Goal: Check status: Check status

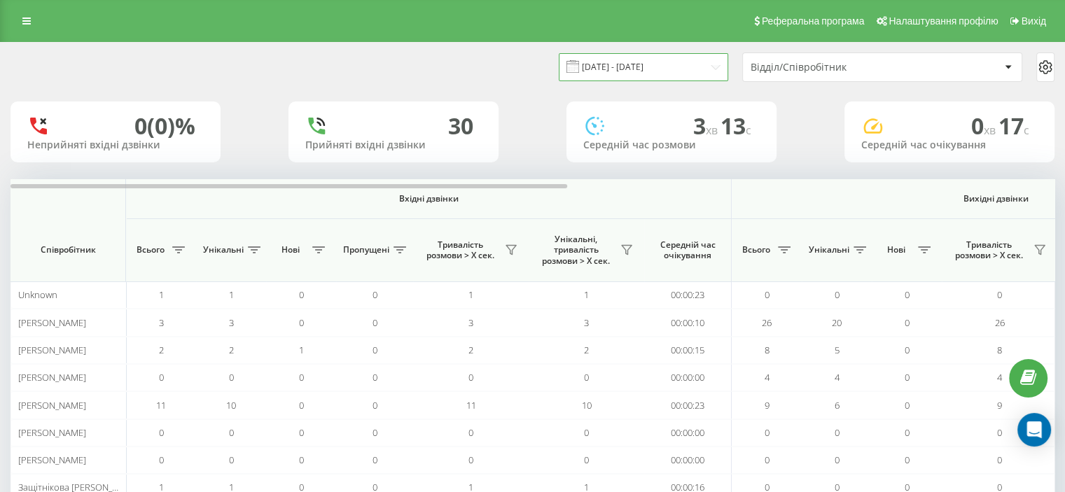
click at [712, 67] on input "[DATE] - [DATE]" at bounding box center [643, 66] width 169 height 27
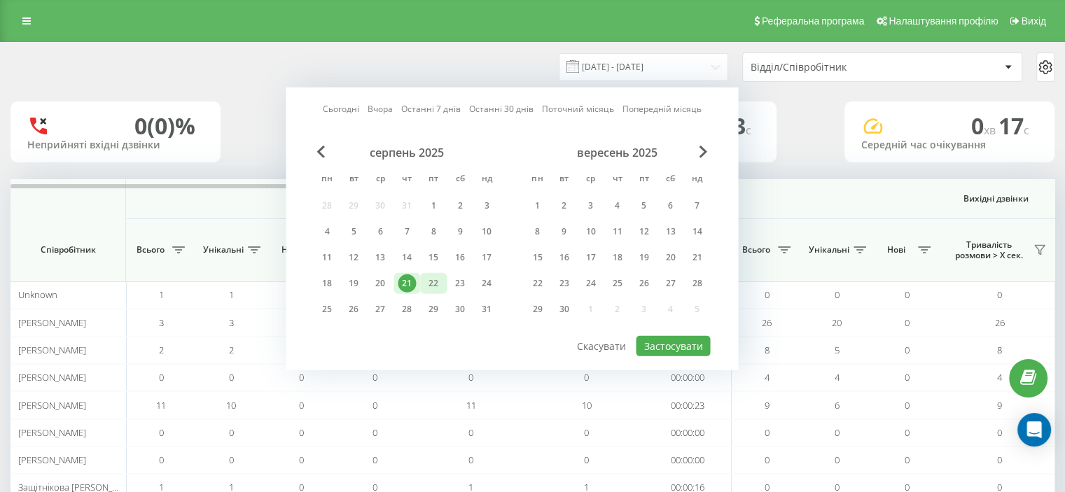
click at [429, 279] on div "22" at bounding box center [433, 284] width 18 height 18
click at [684, 345] on button "Застосувати" at bounding box center [673, 346] width 74 height 20
type input "[DATE] - [DATE]"
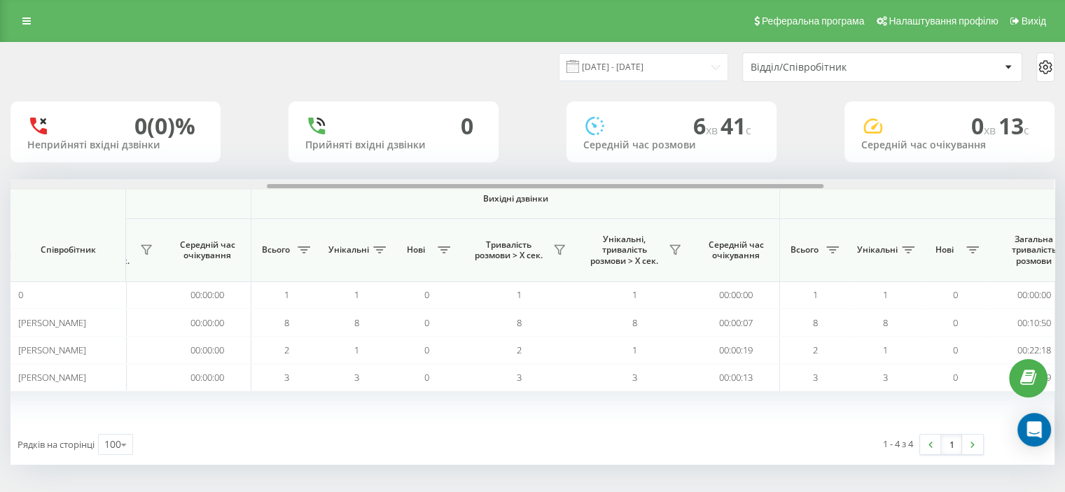
scroll to position [0, 483]
drag, startPoint x: 499, startPoint y: 188, endPoint x: 758, endPoint y: 195, distance: 258.6
click at [758, 195] on div "Вхідні дзвінки Вихідні дзвінки Всі дзвінки Співробітник Всього Унікальні Нові П…" at bounding box center [533, 301] width 1044 height 245
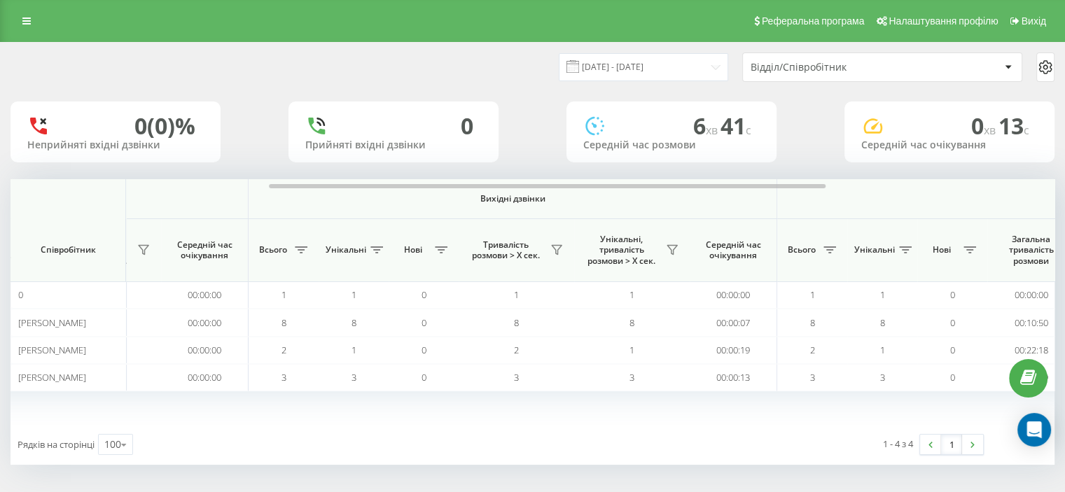
click at [757, 195] on div "Вихідні дзвінки" at bounding box center [513, 198] width 514 height 11
click at [670, 246] on icon at bounding box center [672, 250] width 10 height 9
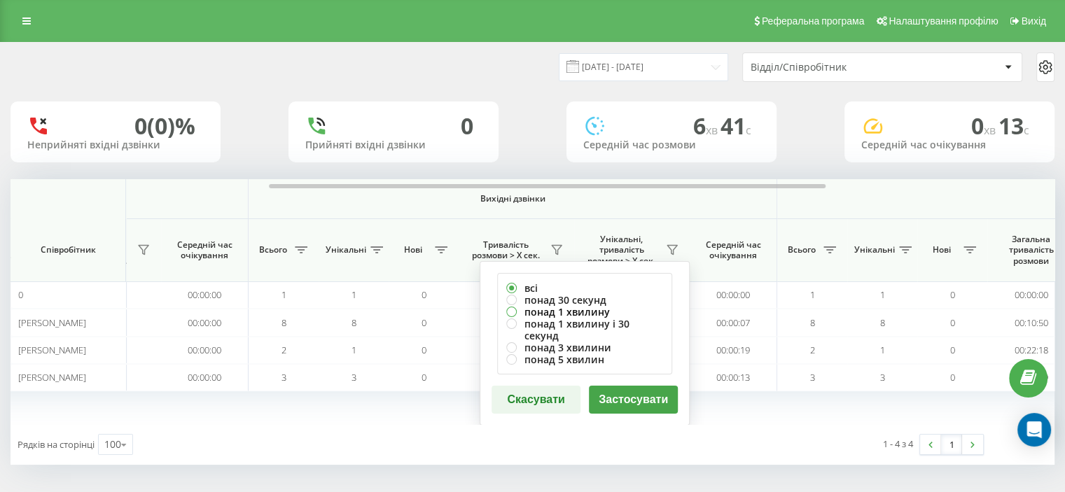
click at [560, 306] on label "понад 1 хвилину" at bounding box center [584, 312] width 157 height 12
radio input "true"
click at [649, 387] on button "Застосувати" at bounding box center [633, 400] width 89 height 28
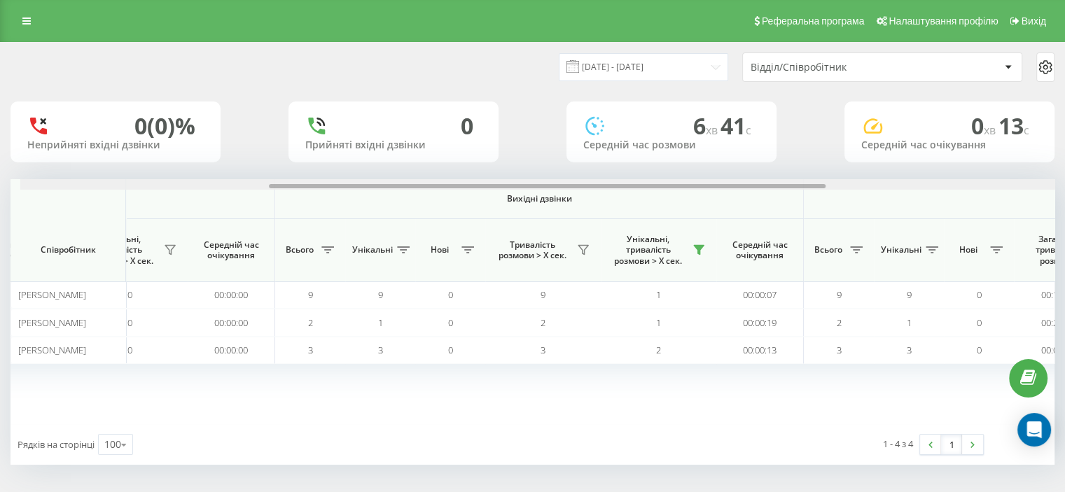
scroll to position [0, 466]
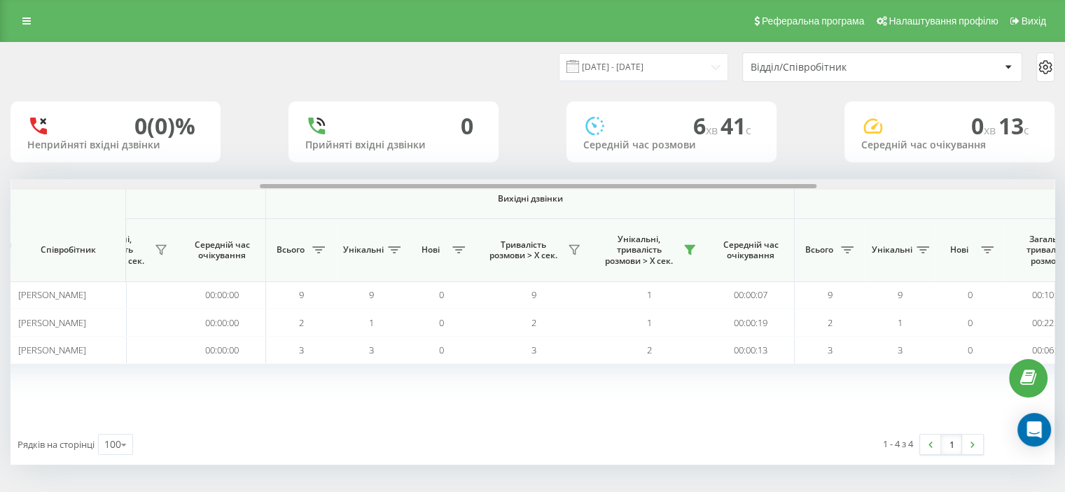
drag, startPoint x: 546, startPoint y: 188, endPoint x: 795, endPoint y: 189, distance: 249.3
click at [795, 189] on div at bounding box center [533, 184] width 1044 height 11
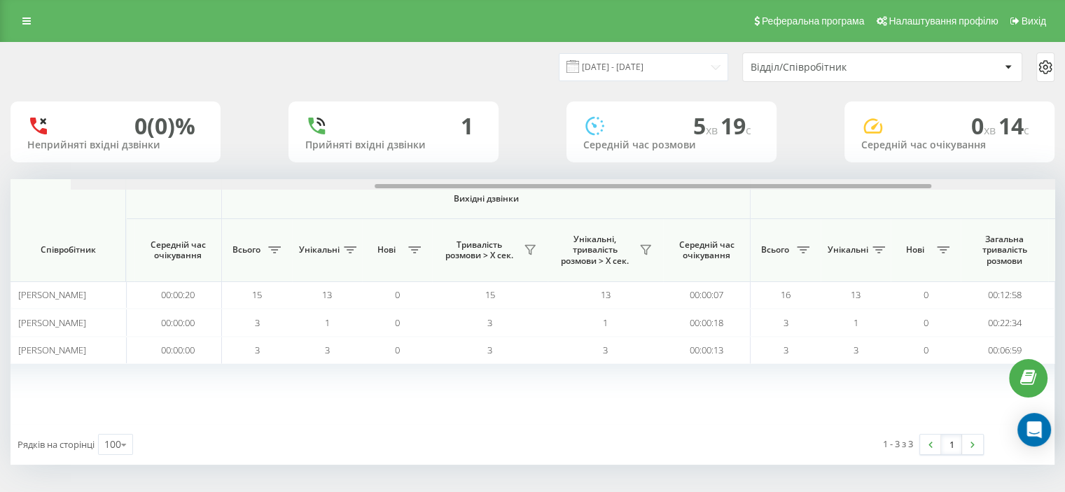
scroll to position [0, 571]
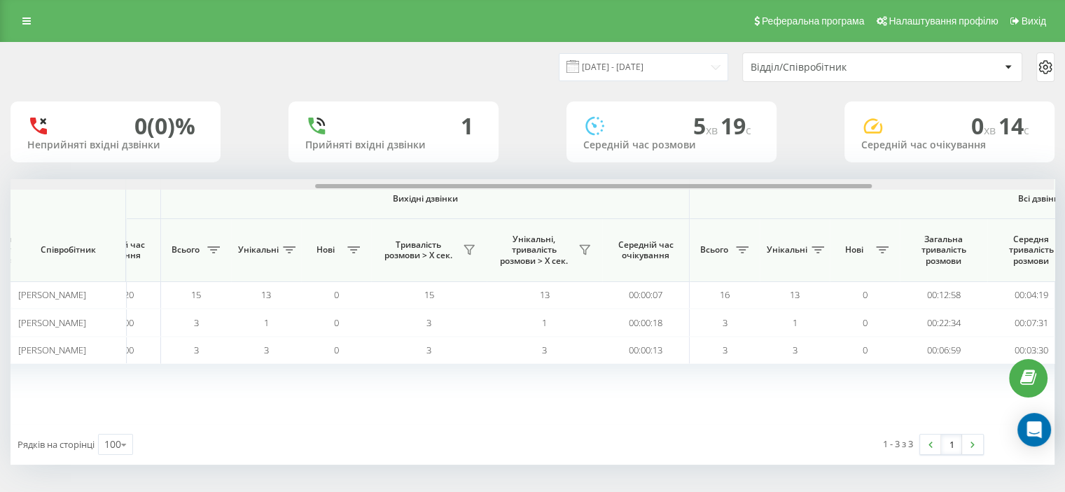
drag, startPoint x: 529, startPoint y: 184, endPoint x: 834, endPoint y: 184, distance: 305.4
click at [834, 184] on div at bounding box center [593, 186] width 557 height 4
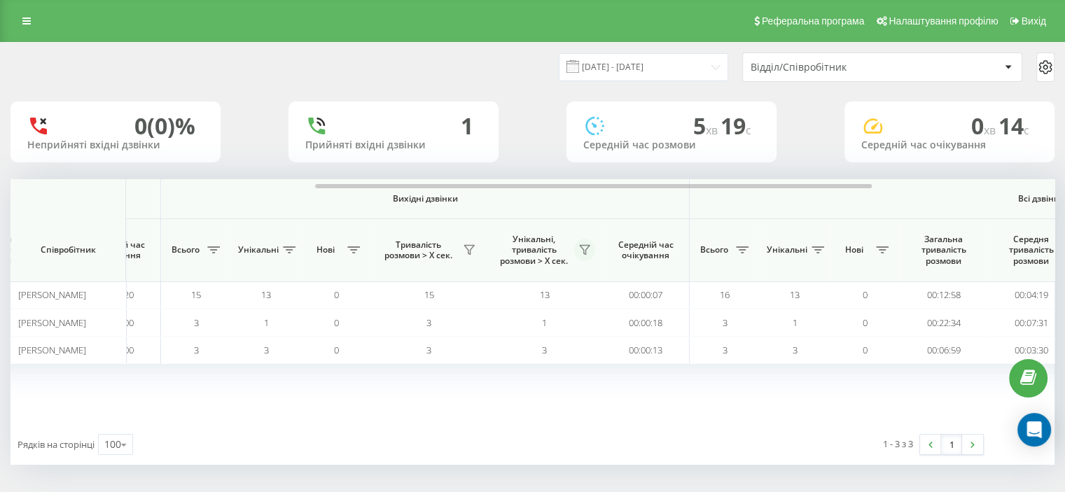
click at [583, 249] on icon at bounding box center [584, 249] width 11 height 11
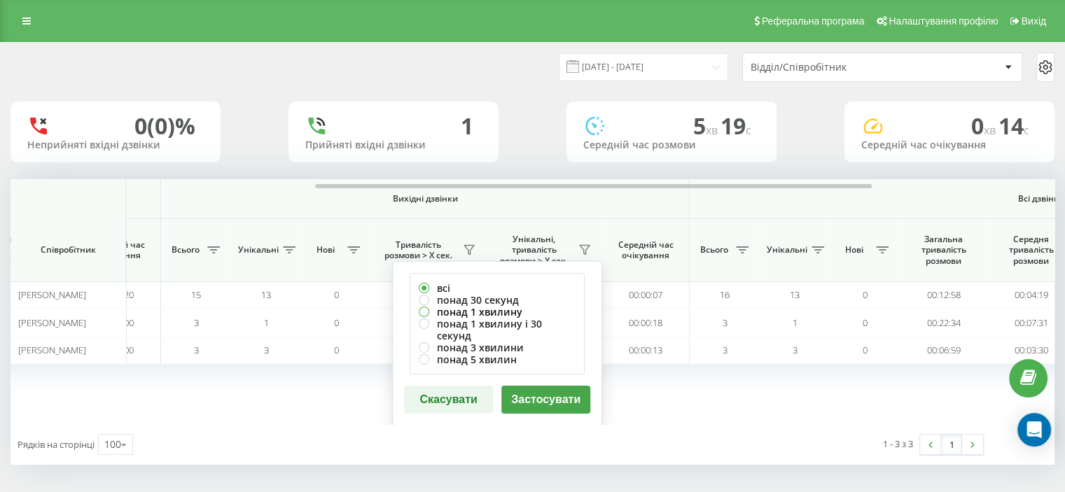
drag, startPoint x: 437, startPoint y: 313, endPoint x: 507, endPoint y: 356, distance: 82.0
click at [438, 313] on label "понад 1 хвилину" at bounding box center [497, 312] width 157 height 12
radio input "true"
click at [541, 387] on button "Застосувати" at bounding box center [545, 400] width 89 height 28
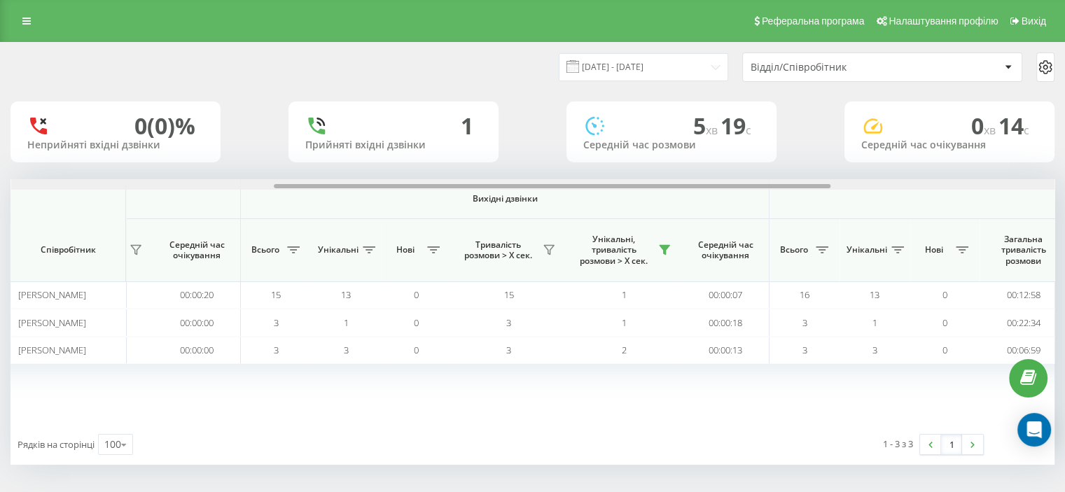
scroll to position [0, 493]
drag, startPoint x: 503, startPoint y: 188, endPoint x: 766, endPoint y: 184, distance: 263.4
click at [766, 184] on div at bounding box center [553, 186] width 557 height 4
